Goal: Task Accomplishment & Management: Manage account settings

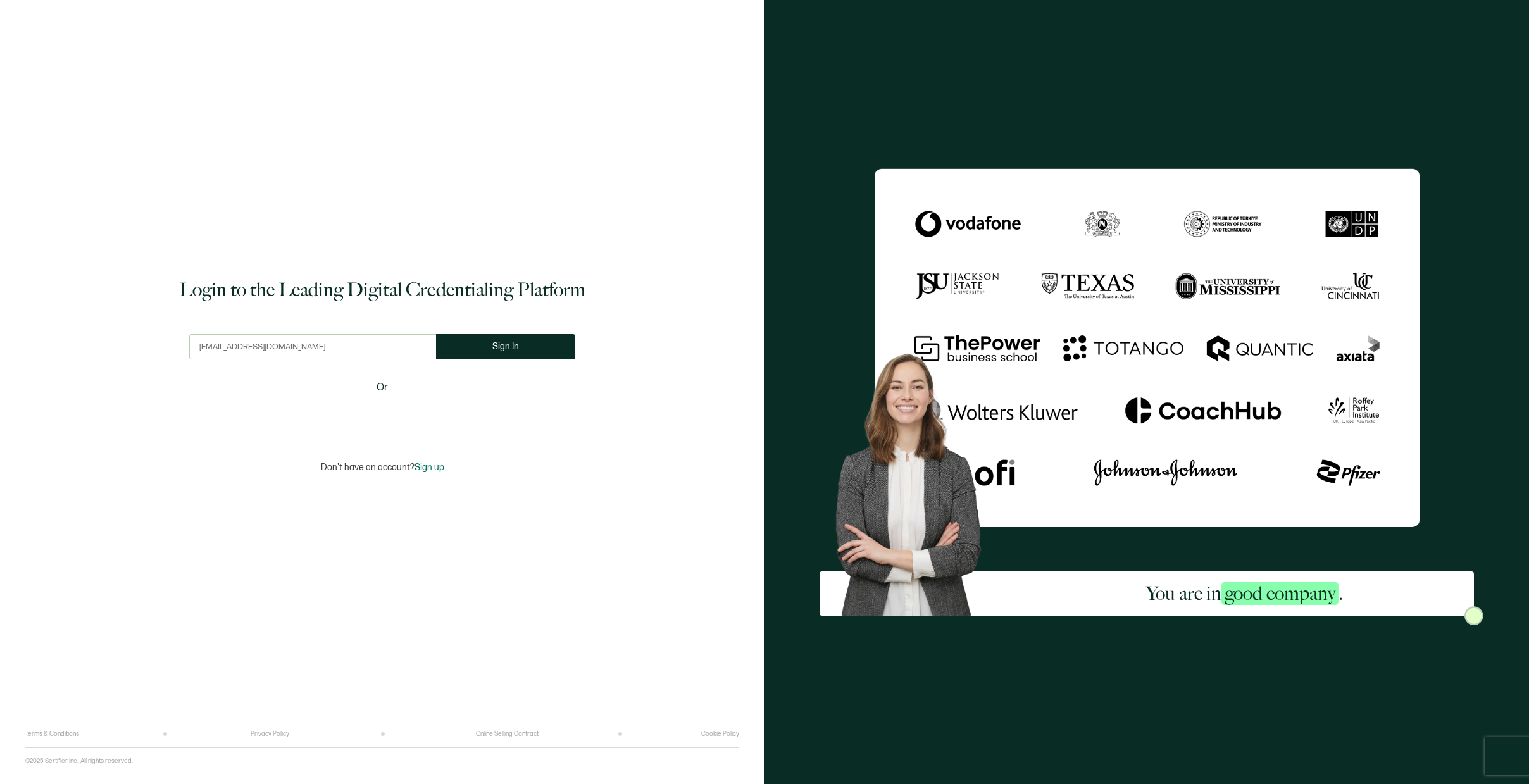
type input "[EMAIL_ADDRESS][DOMAIN_NAME]"
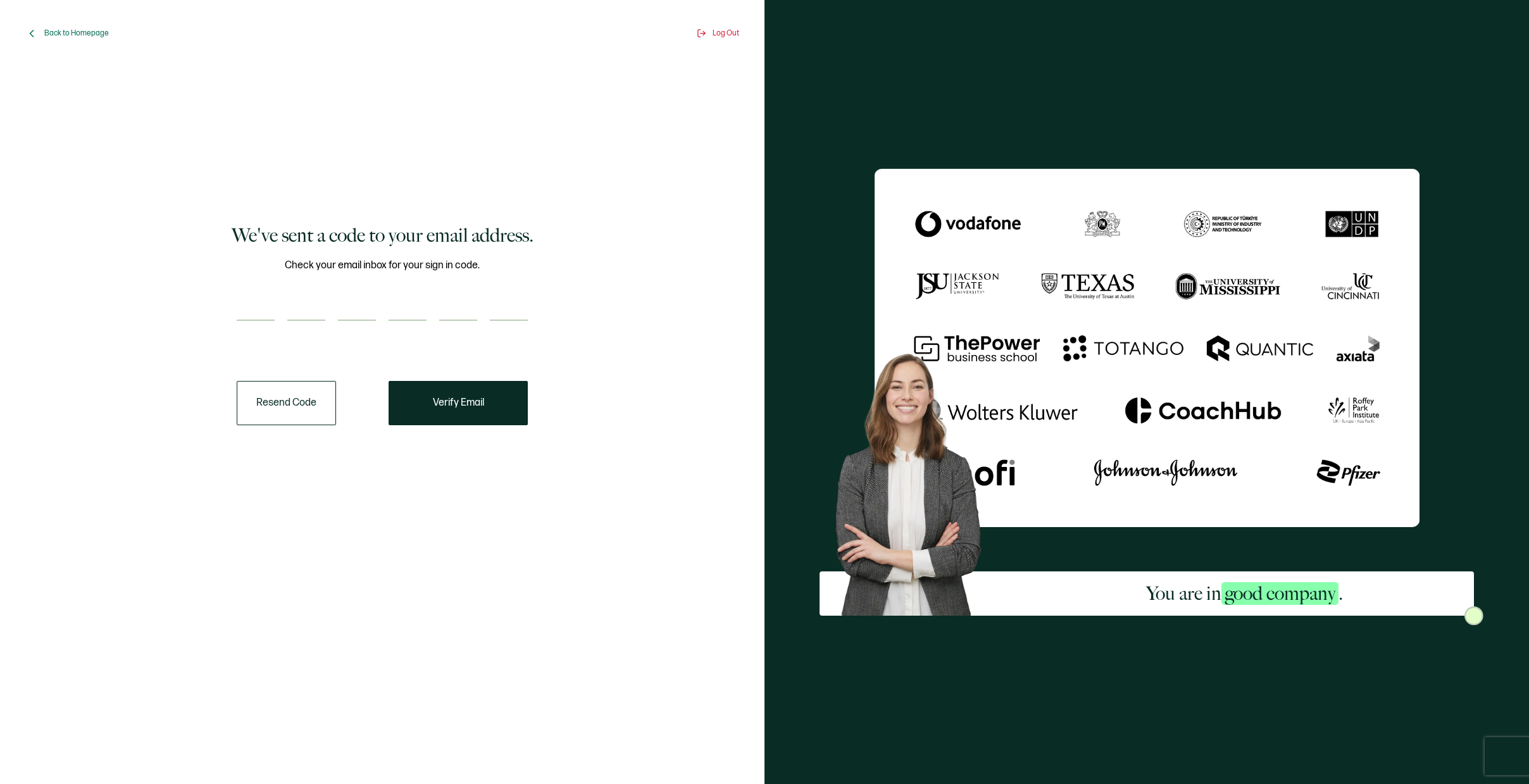
click at [273, 305] on input "number" at bounding box center [256, 308] width 38 height 25
paste input "1"
type input "1"
type input "0"
type input "5"
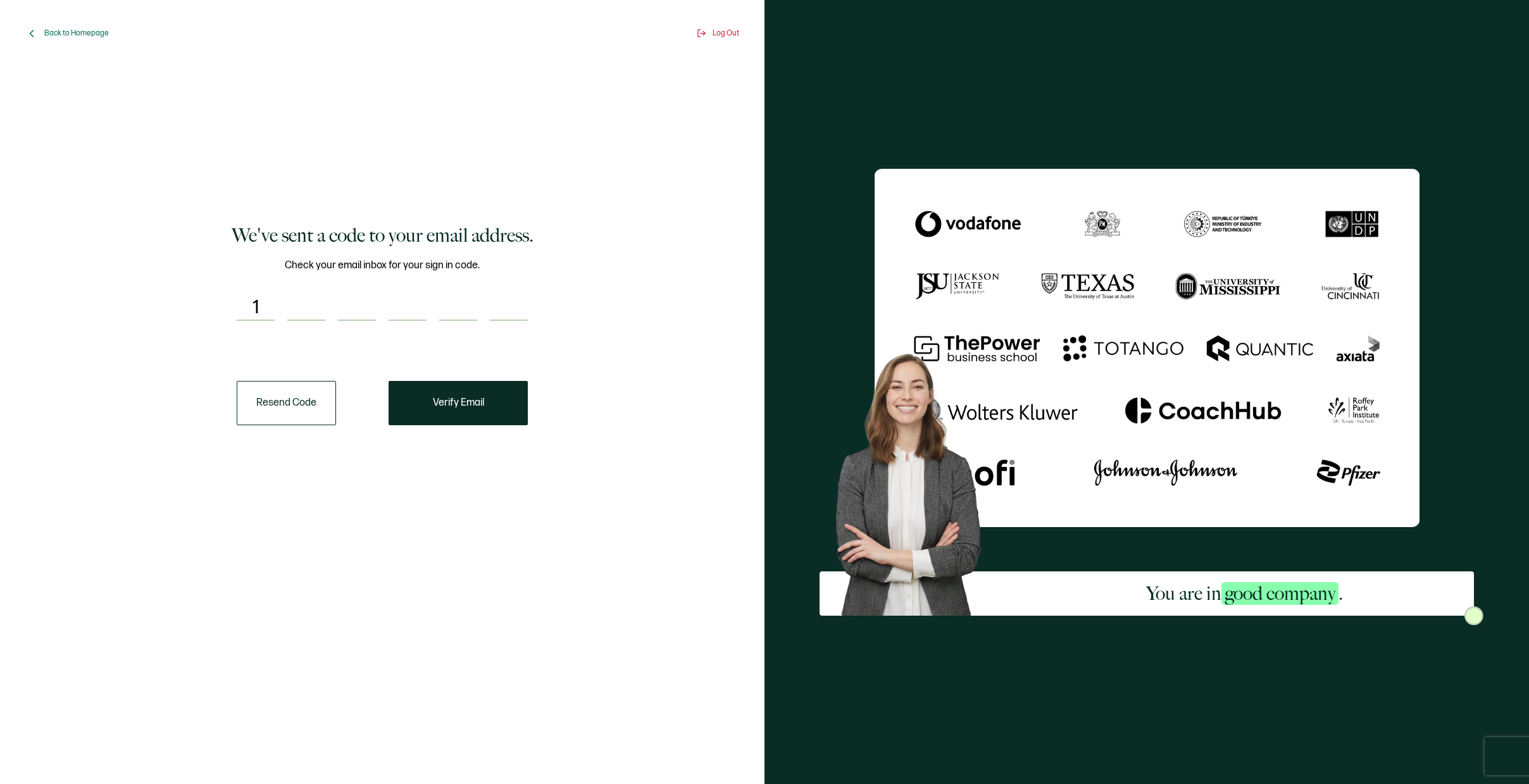
type input "2"
type input "6"
type input "2"
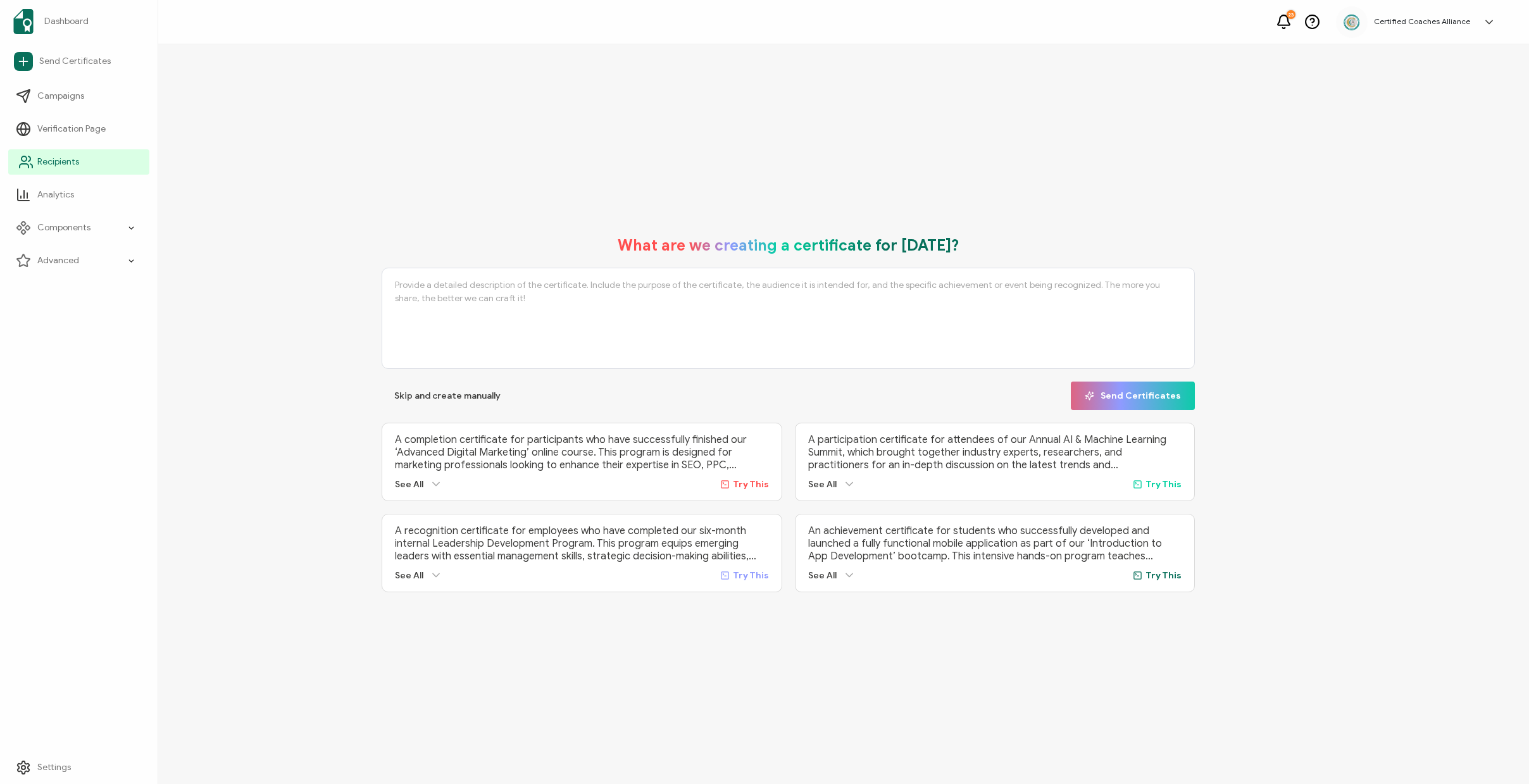
click at [41, 164] on span "Recipients" at bounding box center [58, 162] width 41 height 13
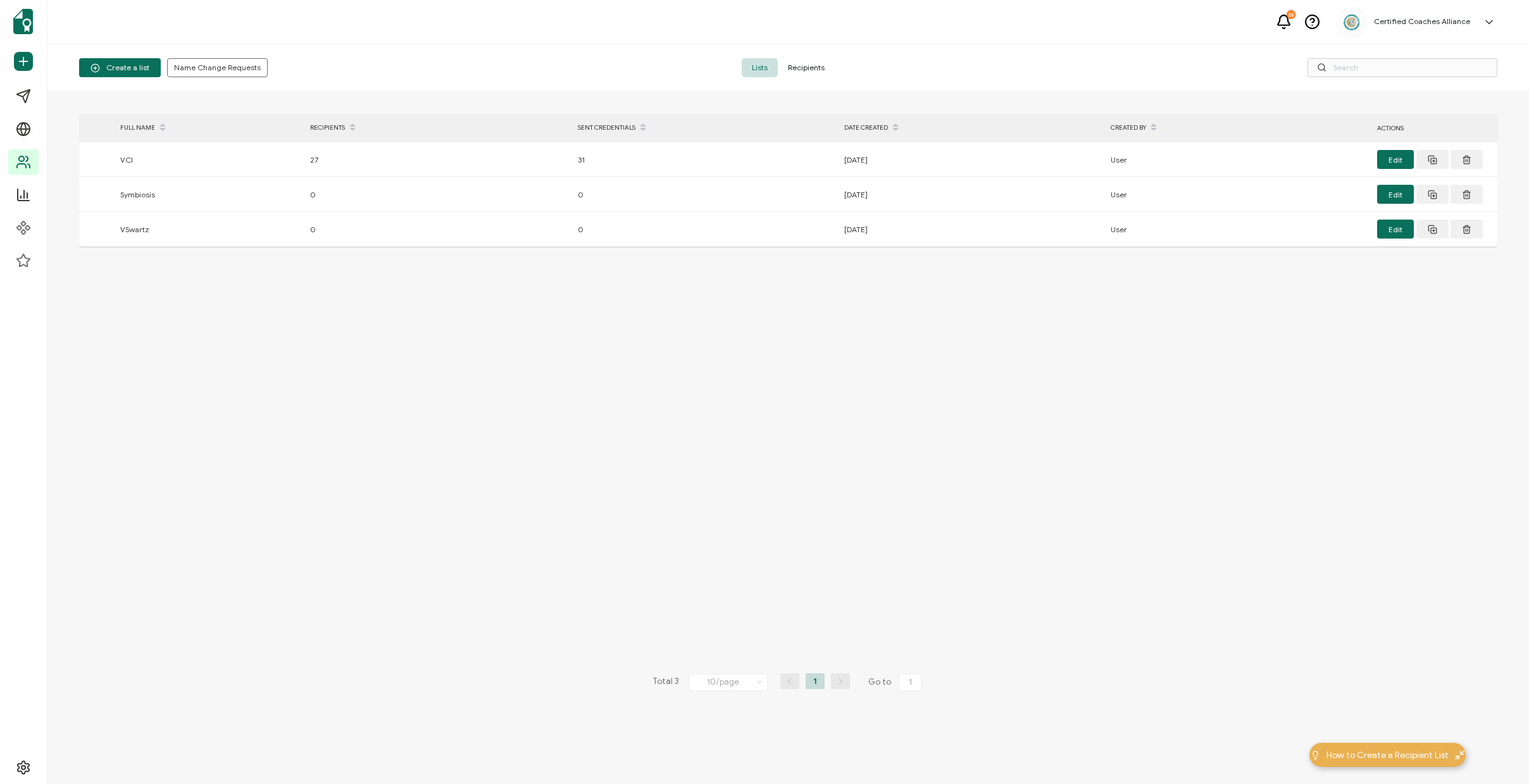
click at [802, 70] on span "Recipients" at bounding box center [807, 68] width 57 height 19
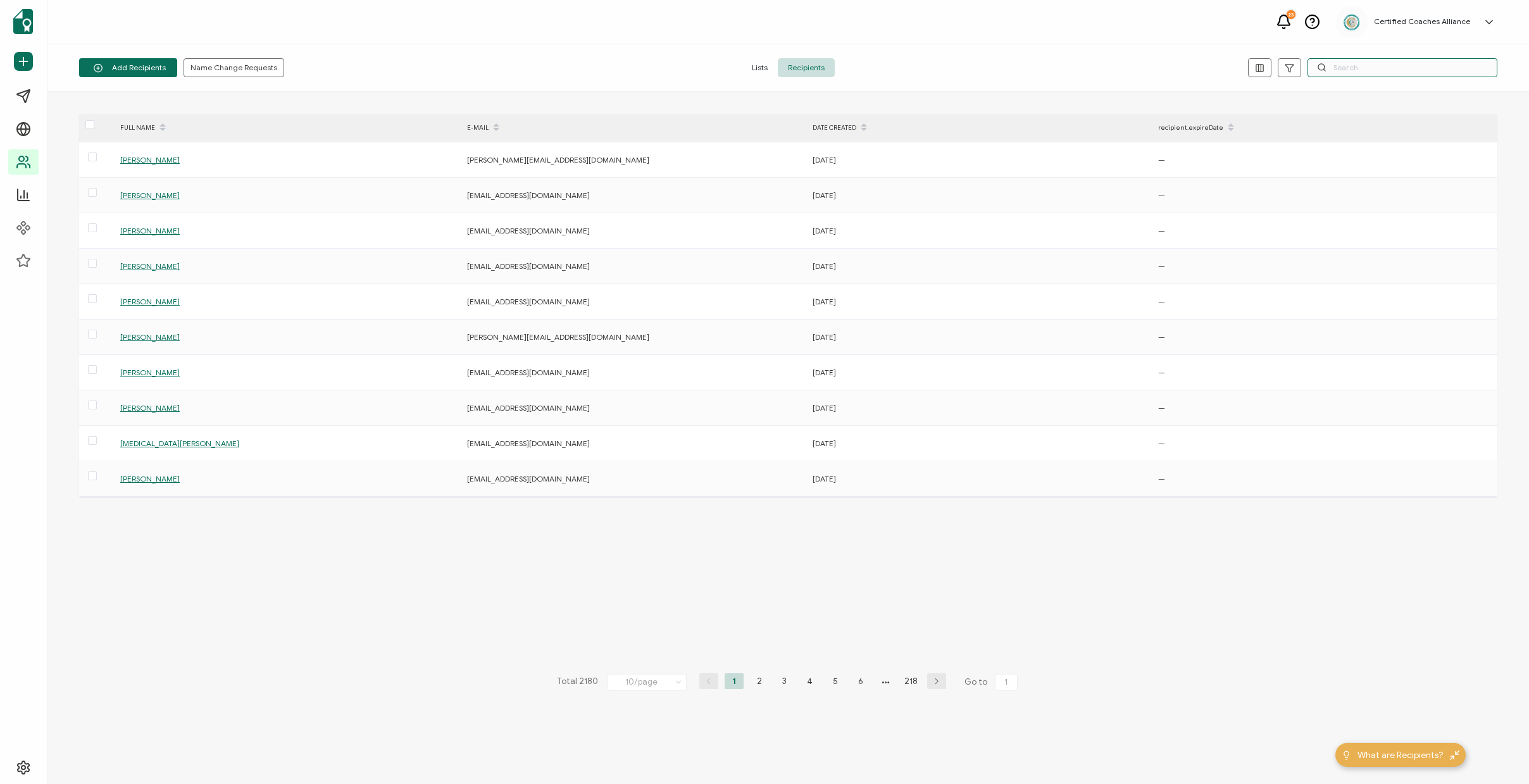
click at [1370, 68] on input "text" at bounding box center [1402, 68] width 190 height 19
paste input "[PERSON_NAME]"
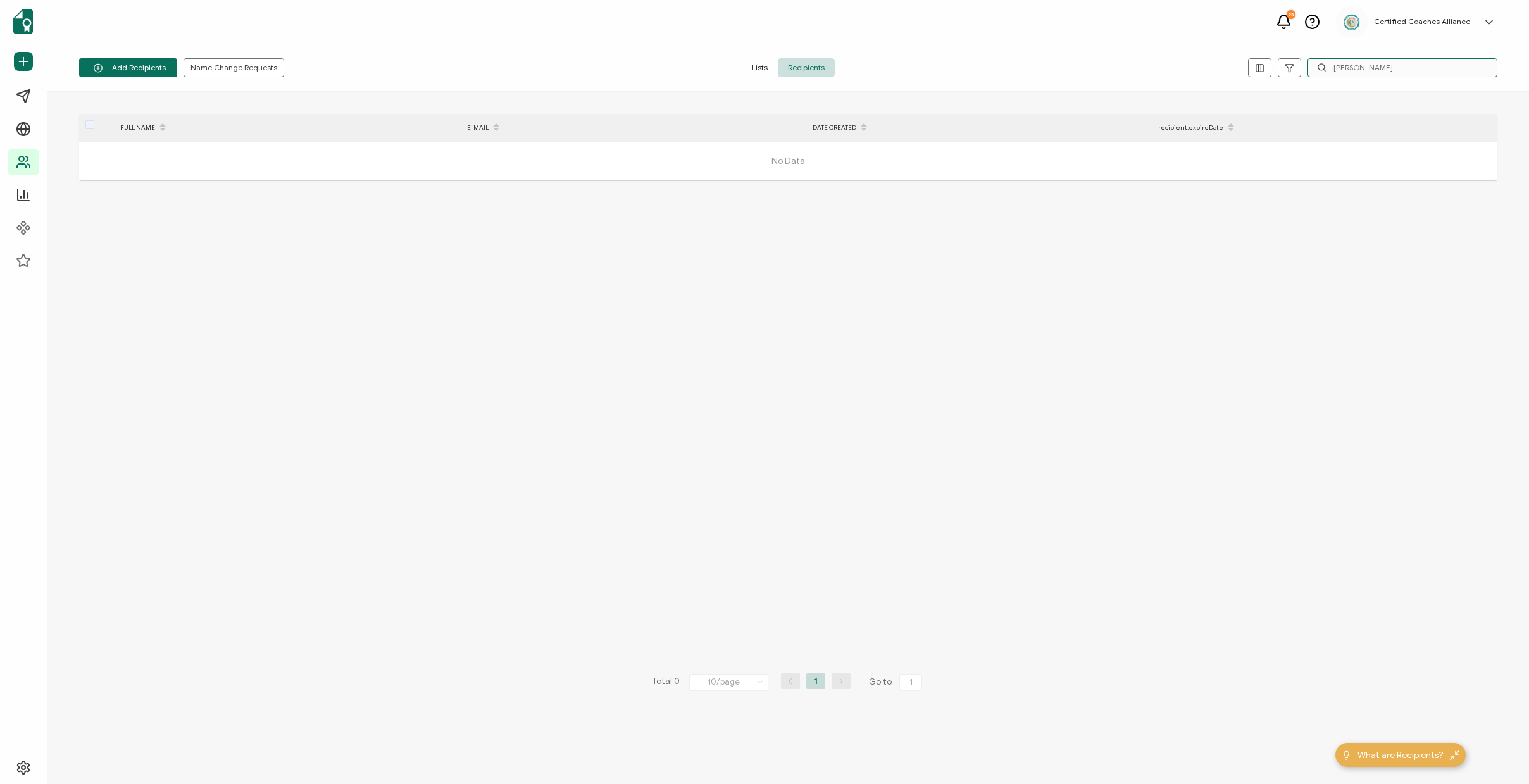
drag, startPoint x: 1356, startPoint y: 70, endPoint x: 1270, endPoint y: 73, distance: 86.1
click at [1307, 73] on input "[PERSON_NAME]" at bounding box center [1402, 68] width 190 height 19
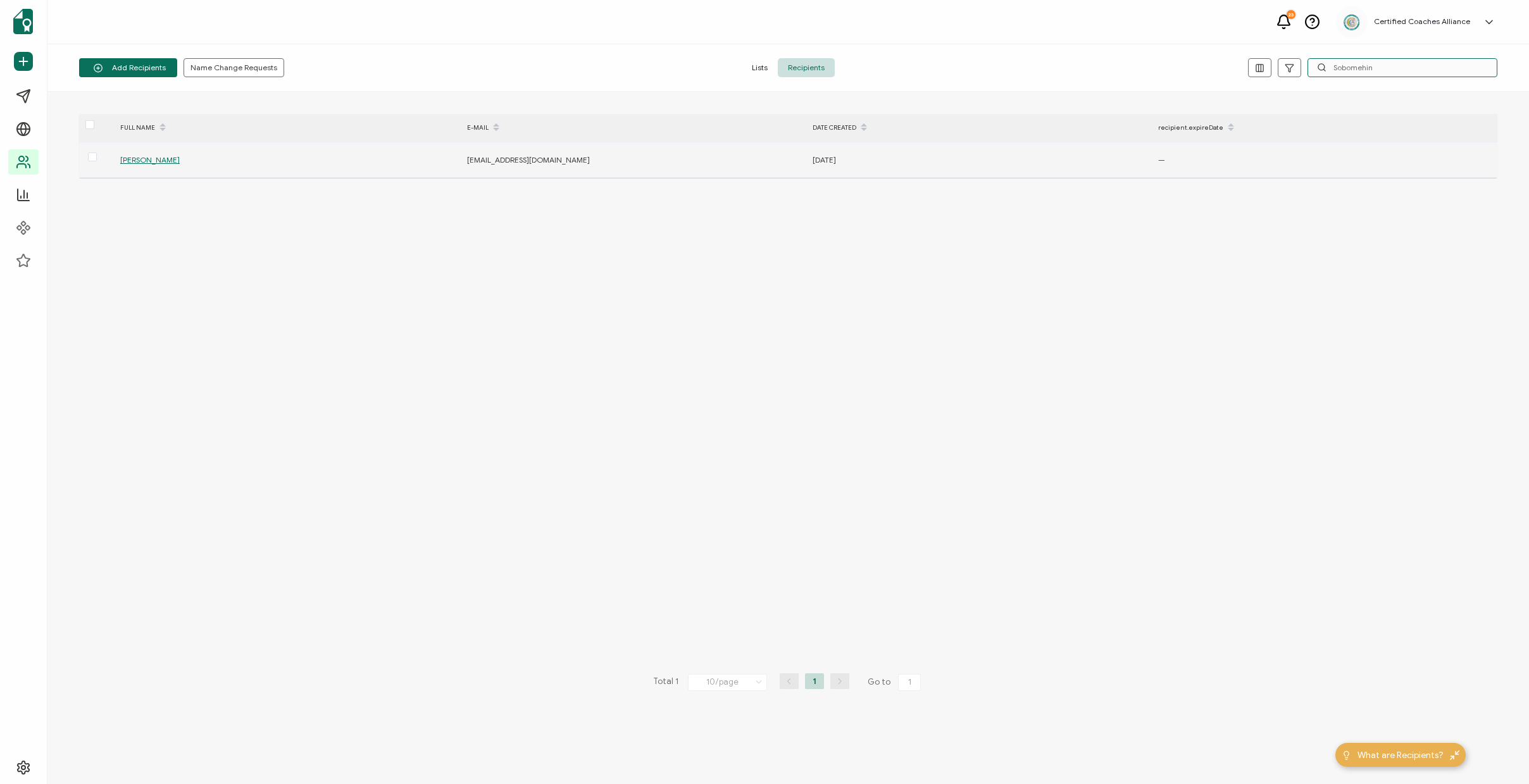
type input "Sobomehin"
click at [135, 162] on span "[PERSON_NAME]" at bounding box center [150, 160] width 60 height 10
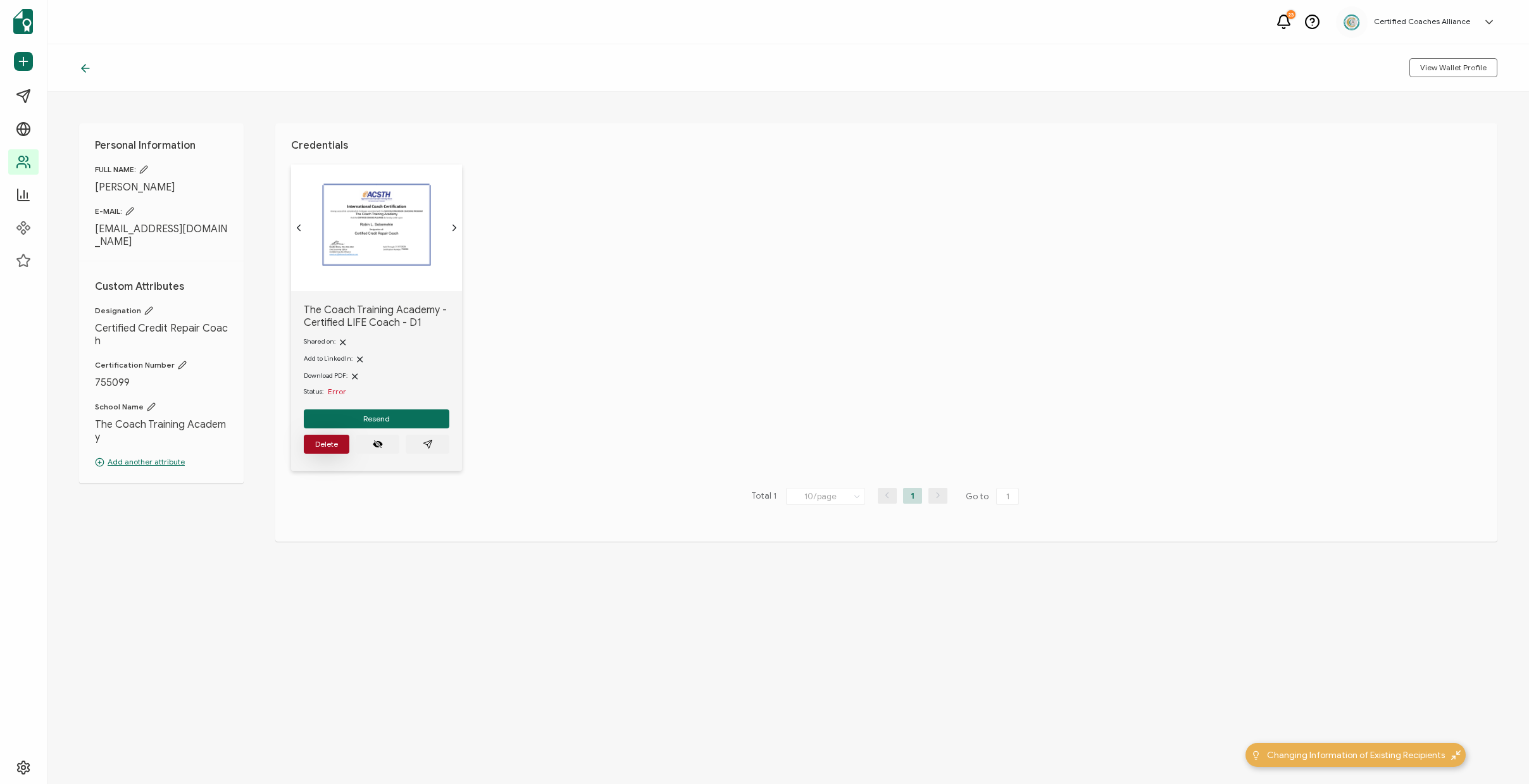
click at [315, 452] on button "Delete" at bounding box center [326, 444] width 46 height 19
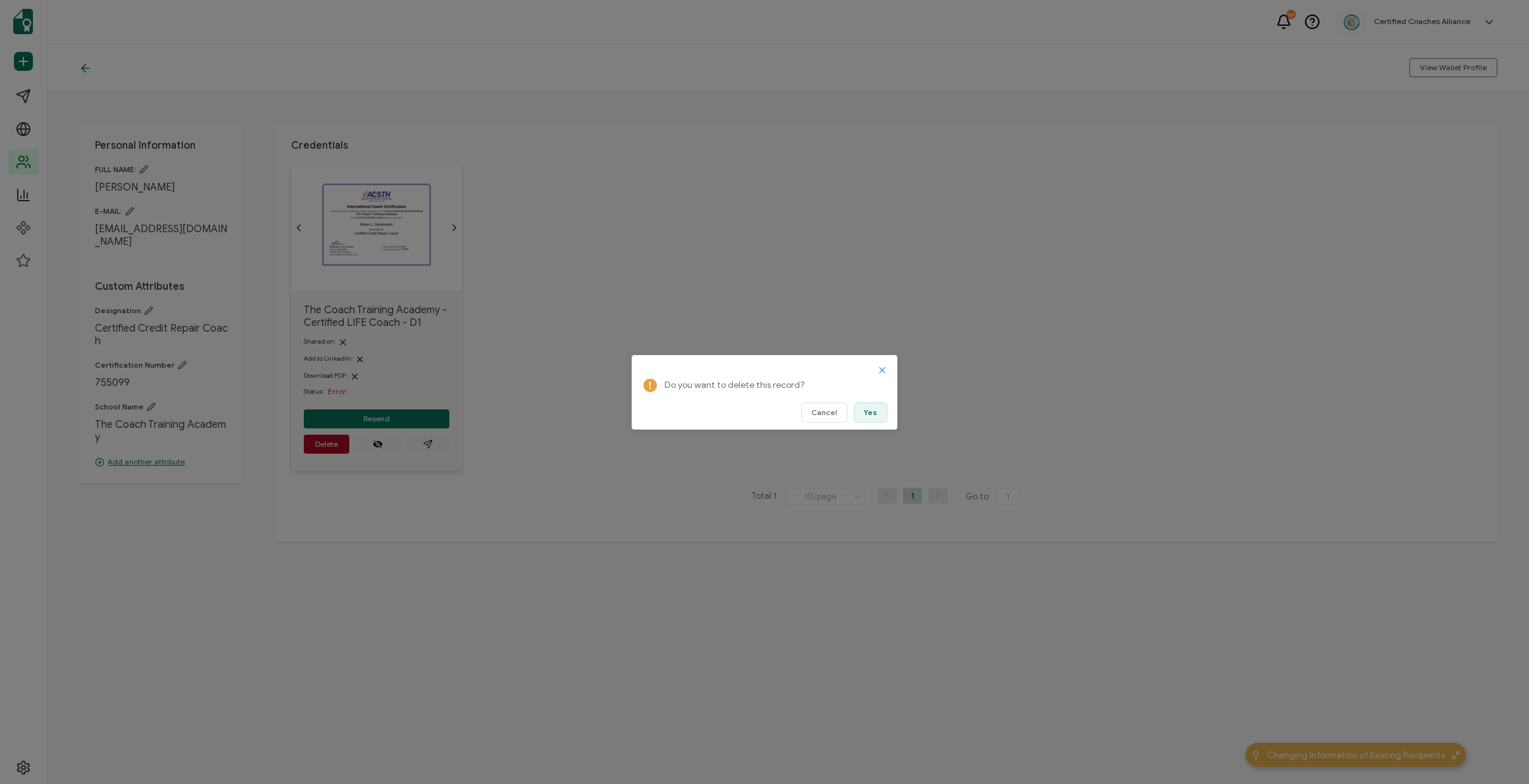
click at [869, 414] on span "Yes" at bounding box center [871, 412] width 14 height 7
